Goal: Transaction & Acquisition: Download file/media

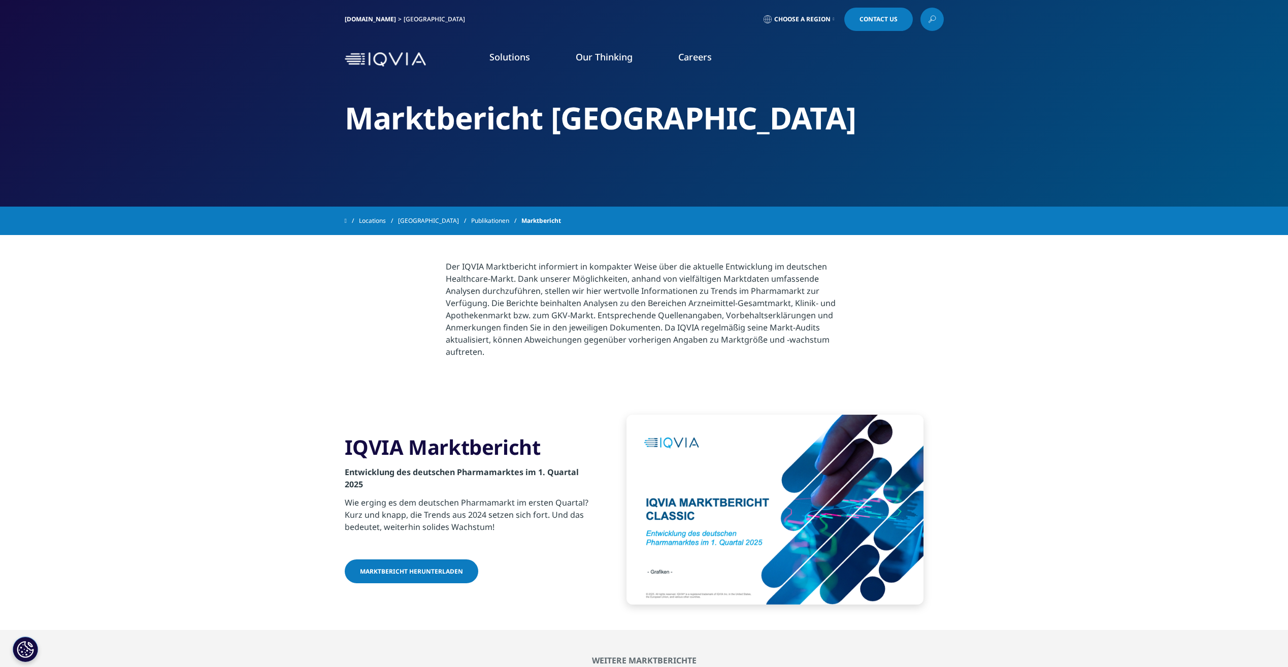
scroll to position [554, 0]
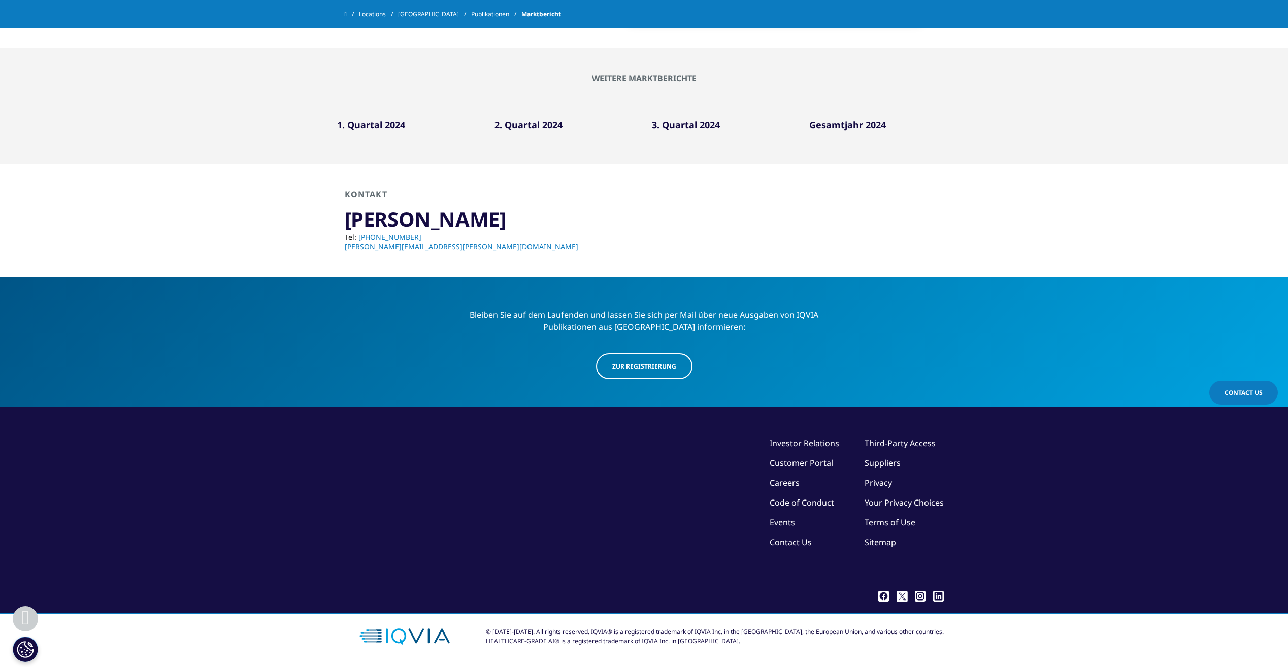
click at [918, 222] on div "KONTAKT Sabine Kluge Tel: +49 152 03220594 Sabine.Kluge@iqvia.com" at bounding box center [644, 220] width 599 height 62
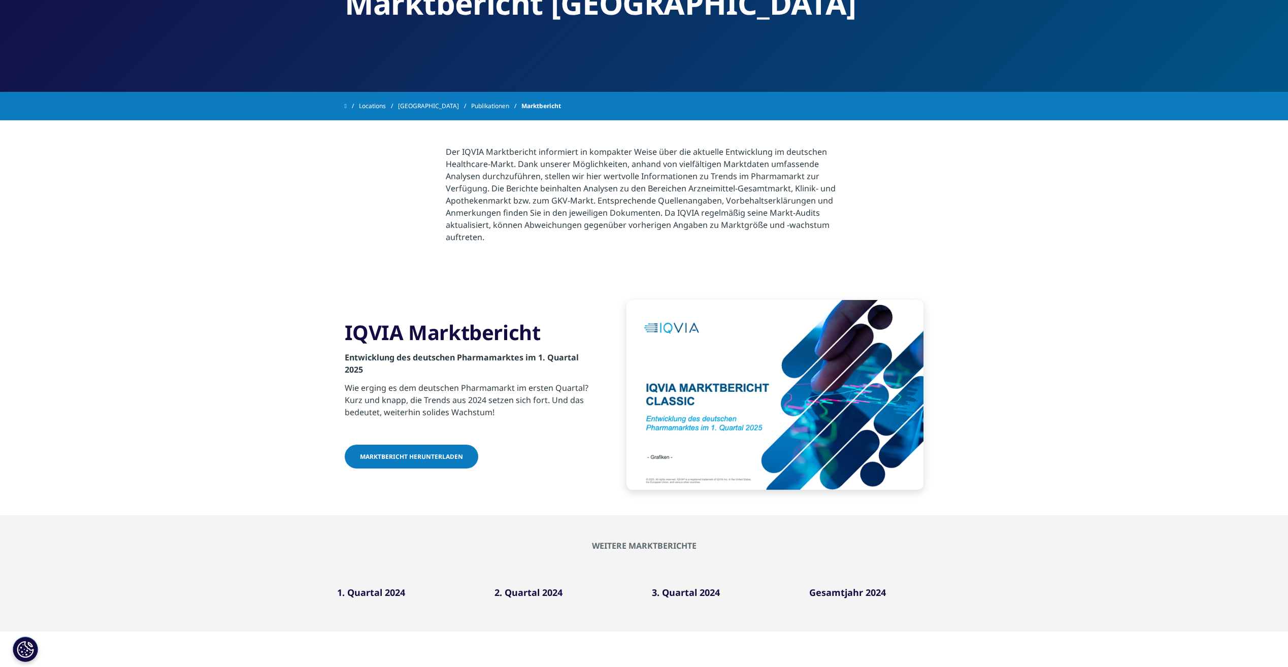
scroll to position [106, 0]
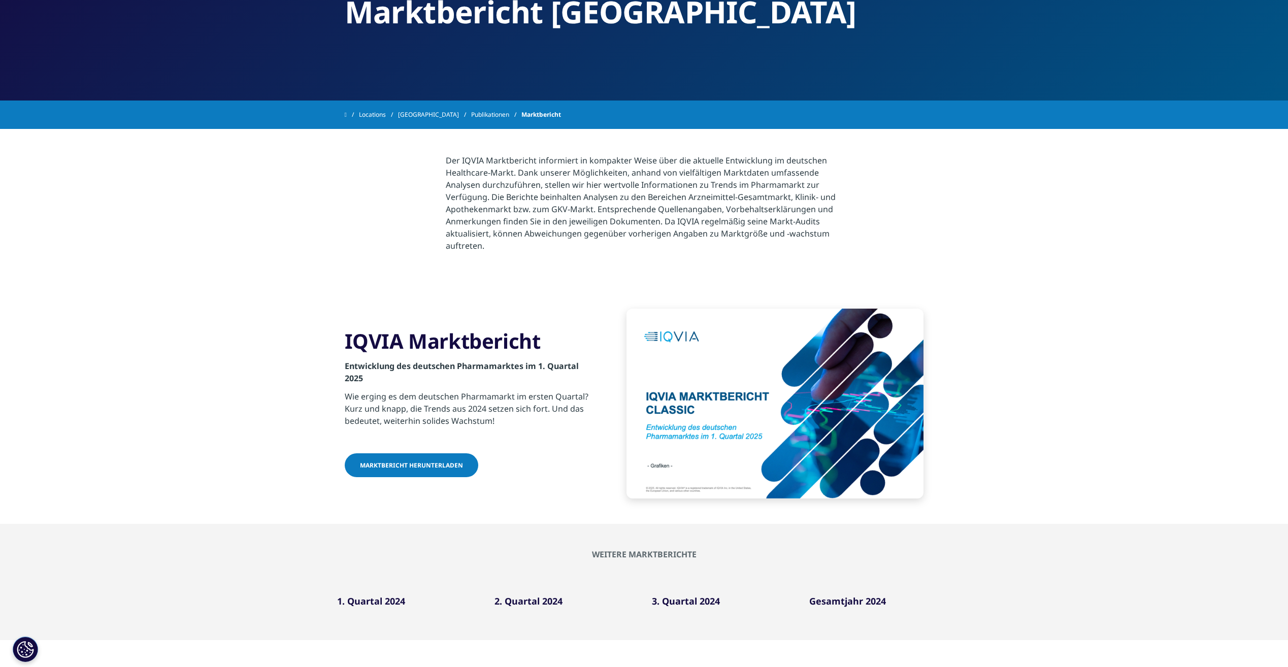
drag, startPoint x: 400, startPoint y: 461, endPoint x: 412, endPoint y: 471, distance: 15.5
click at [400, 461] on span "Marktbericht herunterladen" at bounding box center [411, 465] width 103 height 9
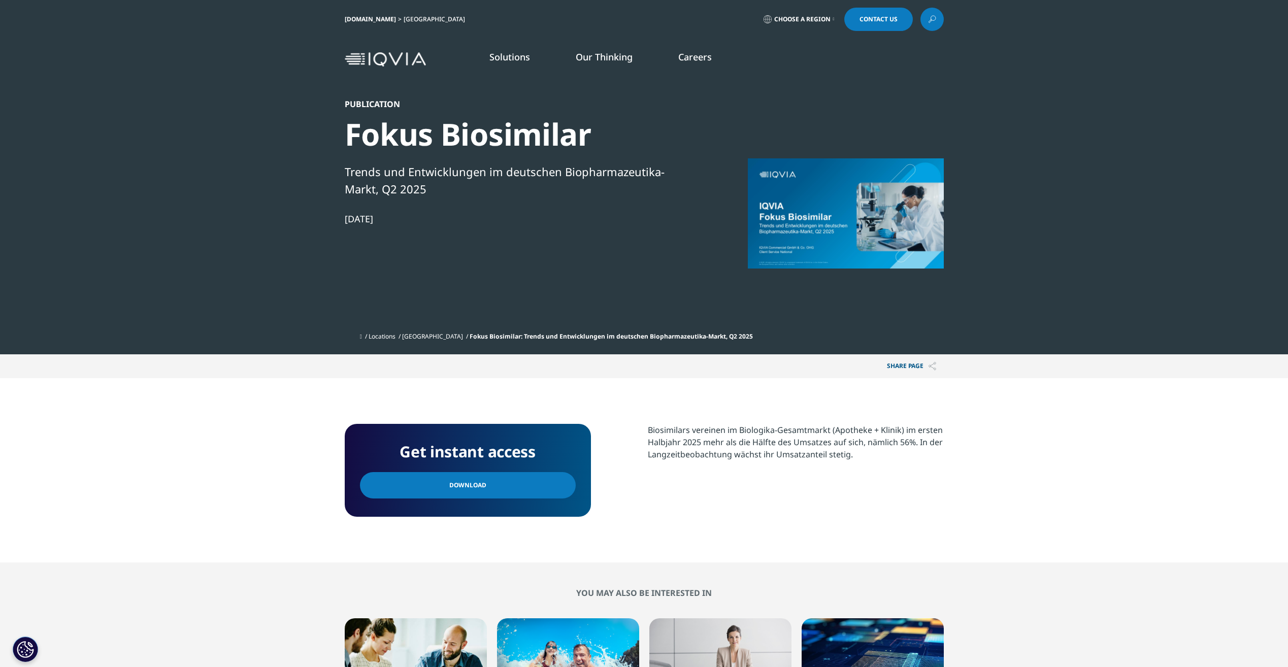
scroll to position [93, 599]
click at [403, 22] on div "[GEOGRAPHIC_DATA]" at bounding box center [435, 19] width 65 height 8
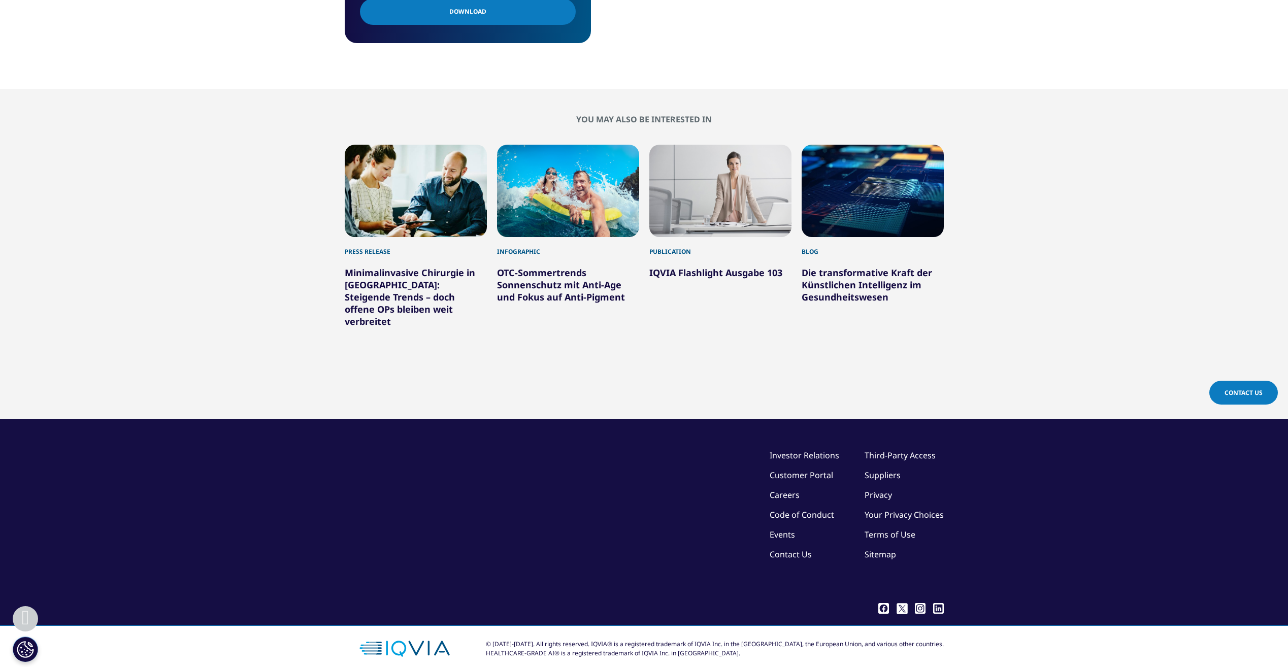
scroll to position [0, 0]
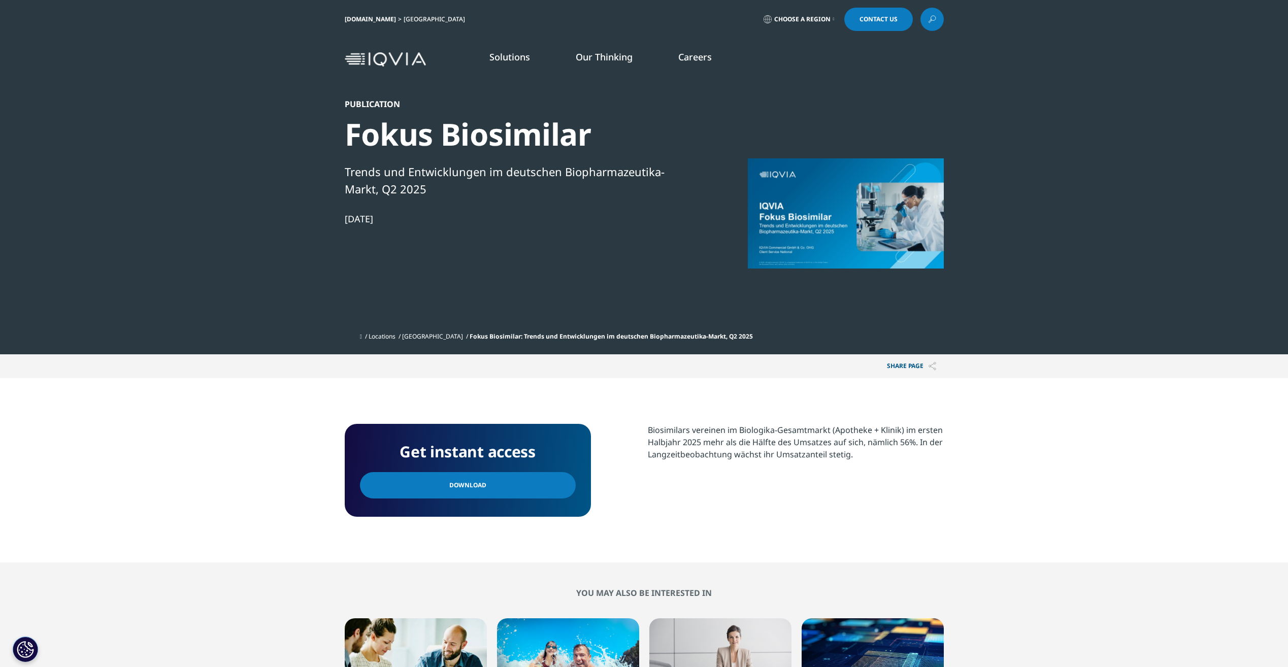
click at [524, 234] on div "Publication Fokus Biosimilar Trends und Entwicklungen im deutschen Biopharmazeu…" at bounding box center [519, 213] width 348 height 228
click at [825, 215] on div at bounding box center [846, 213] width 196 height 228
click at [531, 486] on link "Download" at bounding box center [468, 485] width 216 height 26
click at [828, 19] on span "Choose a Region" at bounding box center [802, 19] width 56 height 8
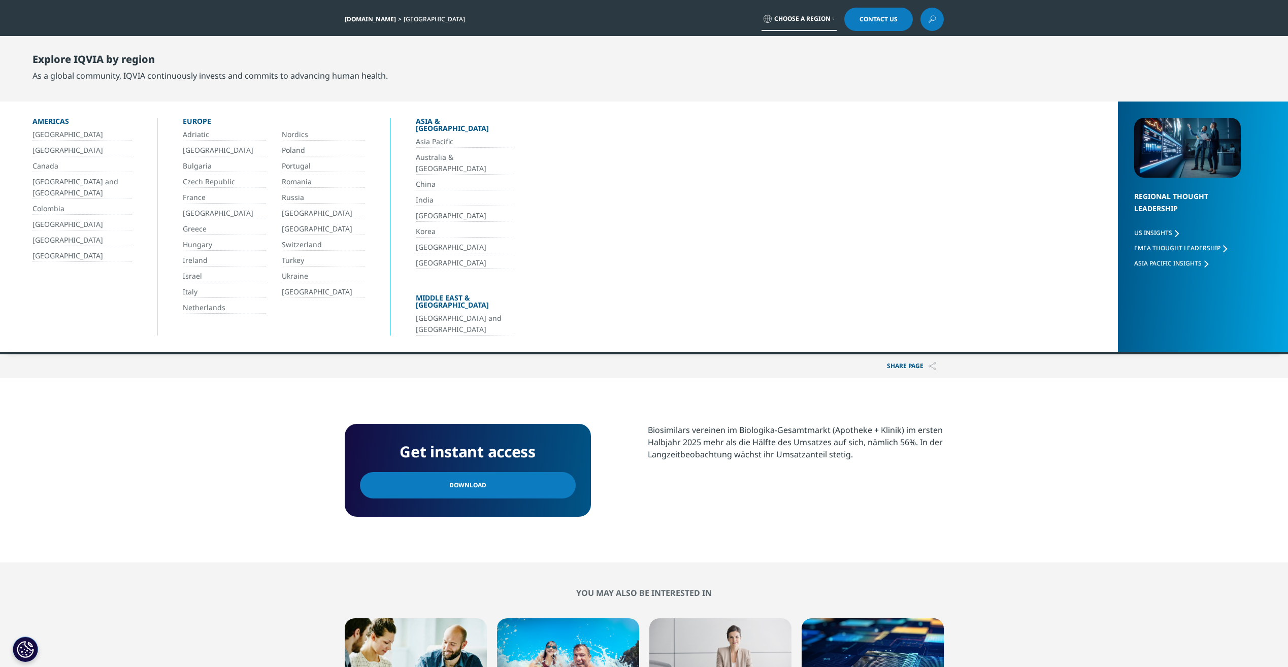
click at [198, 215] on link "[GEOGRAPHIC_DATA]" at bounding box center [224, 214] width 83 height 12
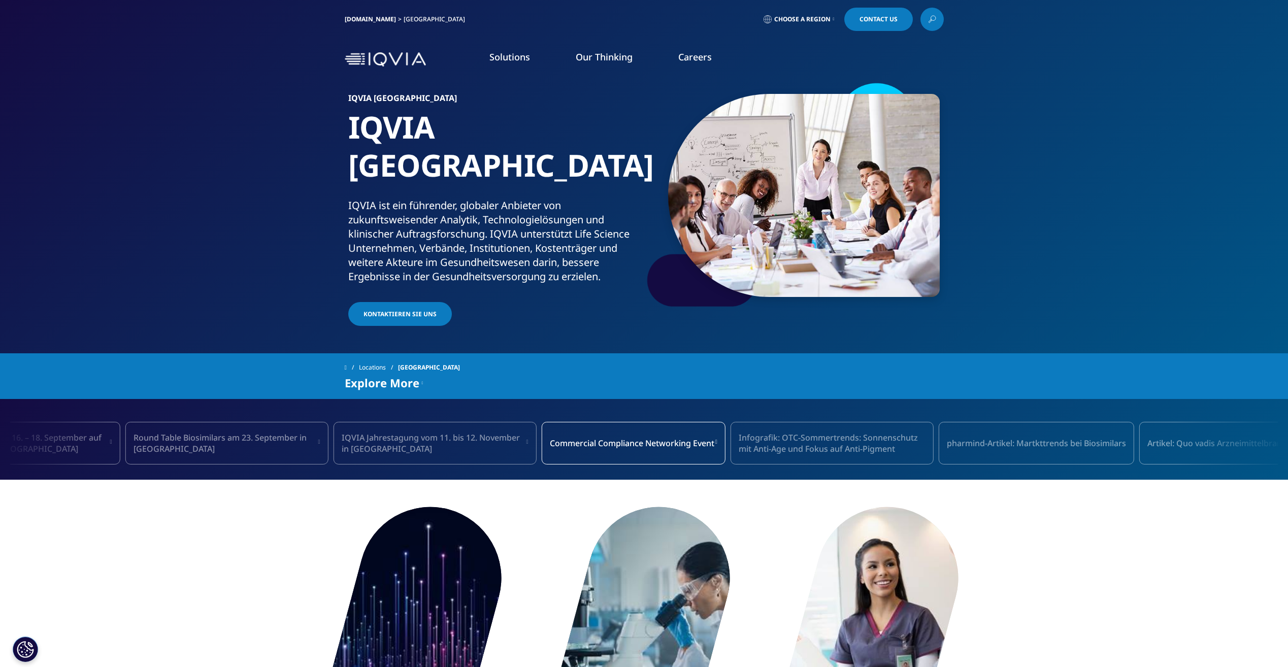
click at [833, 21] on icon at bounding box center [834, 19] width 2 height 4
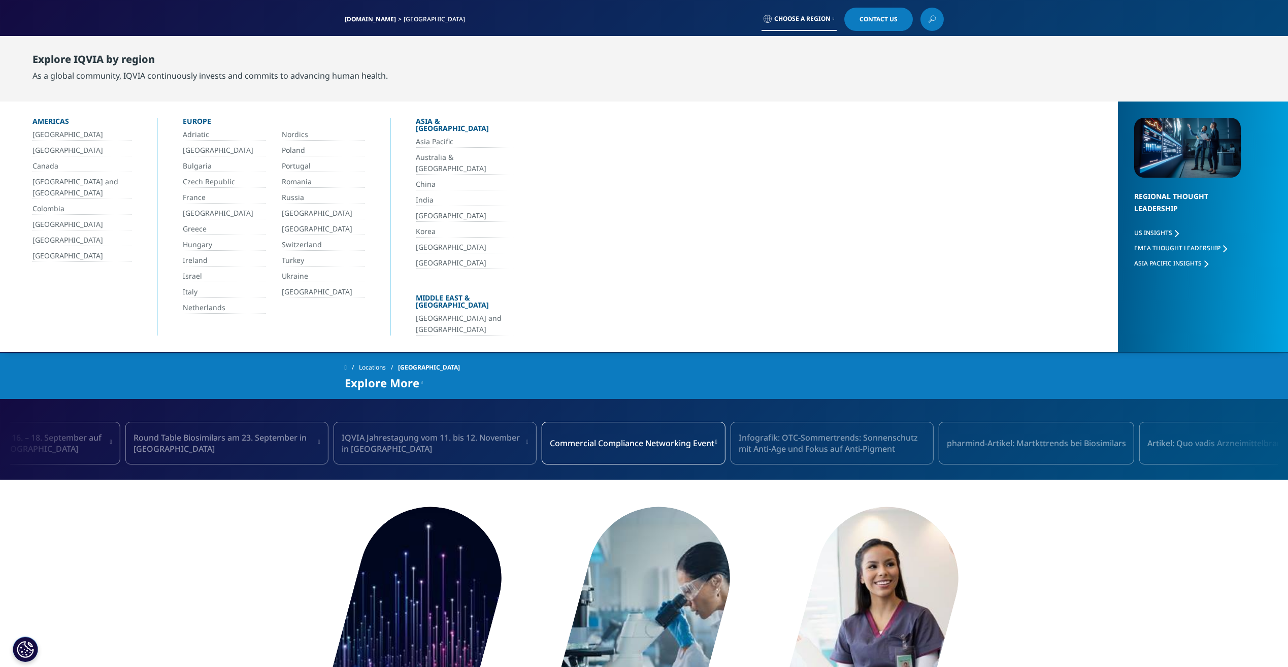
click at [827, 132] on div "Americas Argentina Brazil Canada Central America and Caribbean Colombia Ecuador…" at bounding box center [566, 227] width 1101 height 250
click at [1005, 23] on div "IQVIA.COM Germany Choose a Region Contact Us" at bounding box center [644, 19] width 1288 height 39
click at [455, 22] on div "IQVIA.COM Germany Choose a Region Contact Us" at bounding box center [644, 19] width 599 height 23
click at [1011, 12] on div "IQVIA.COM Germany Choose a Region Contact Us" at bounding box center [644, 19] width 1288 height 39
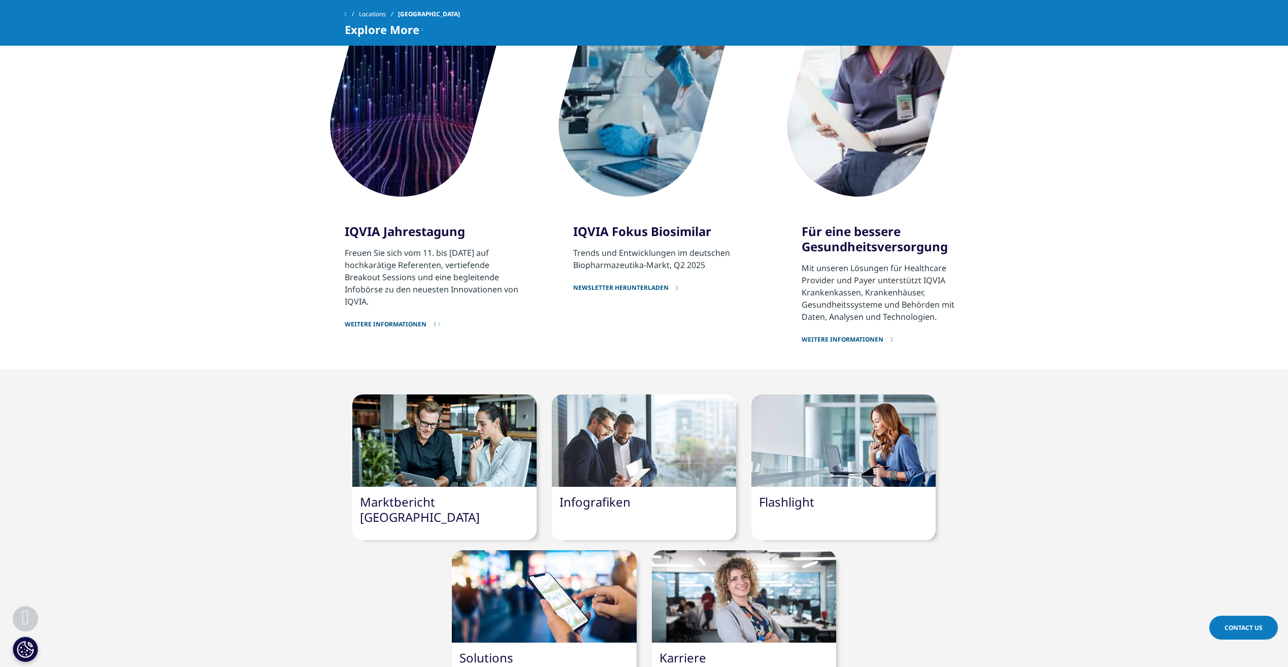
scroll to position [572, 0]
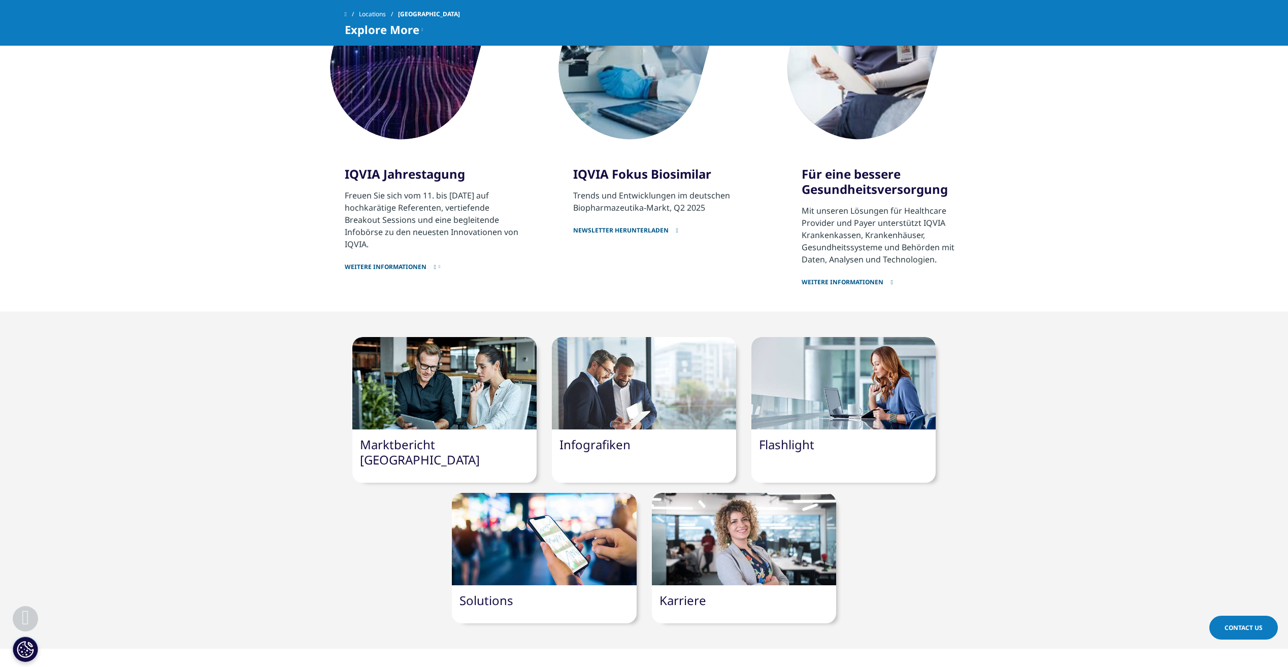
click at [423, 376] on div at bounding box center [444, 383] width 184 height 92
